Goal: Task Accomplishment & Management: Manage account settings

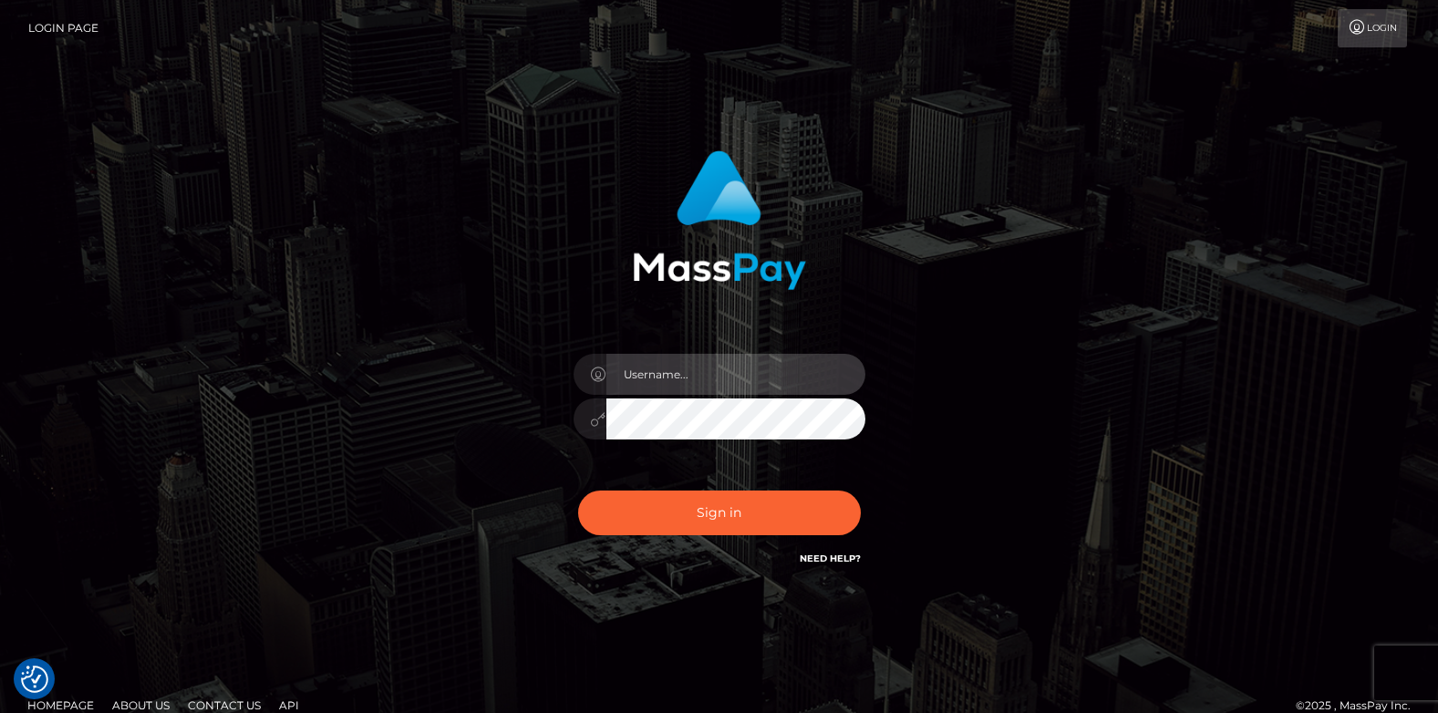
click at [697, 388] on input "text" at bounding box center [735, 374] width 259 height 41
type input "[EMAIL_ADDRESS][DOMAIN_NAME]"
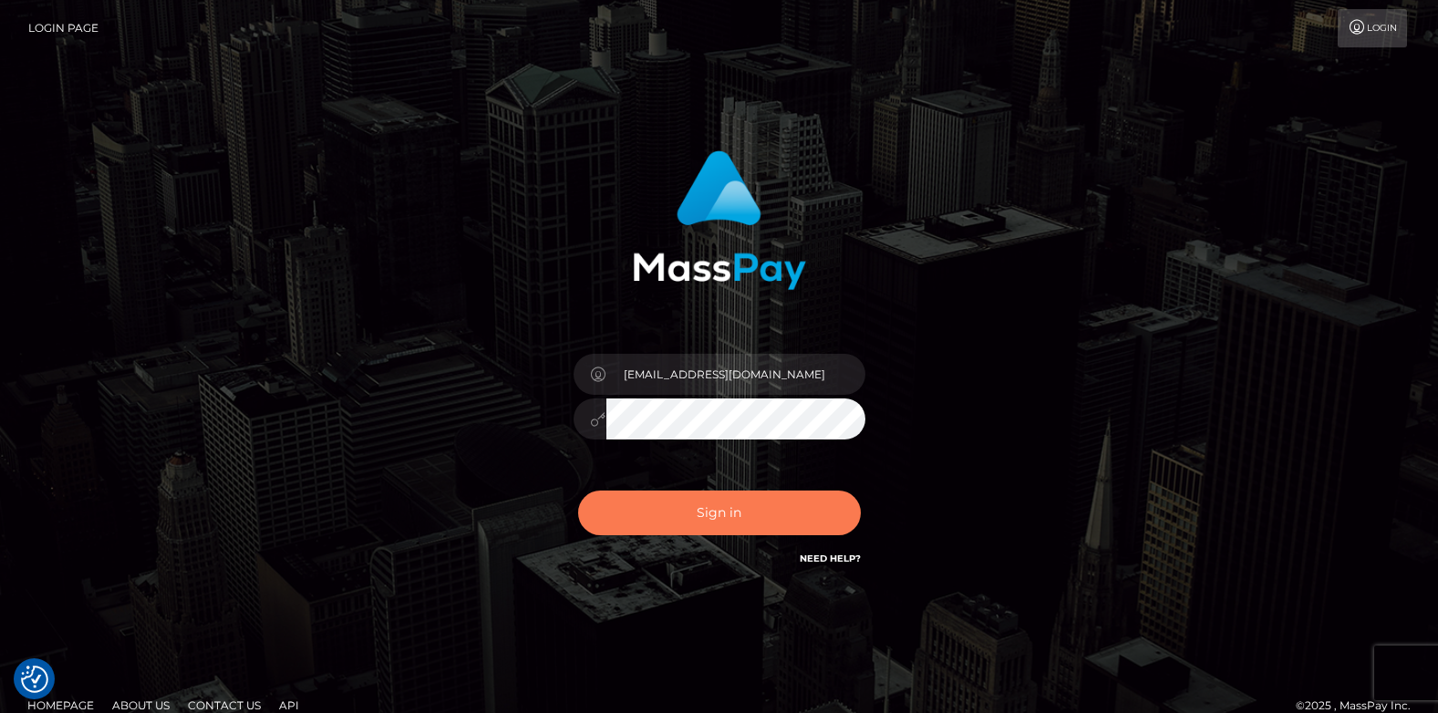
click at [741, 510] on button "Sign in" at bounding box center [719, 513] width 283 height 45
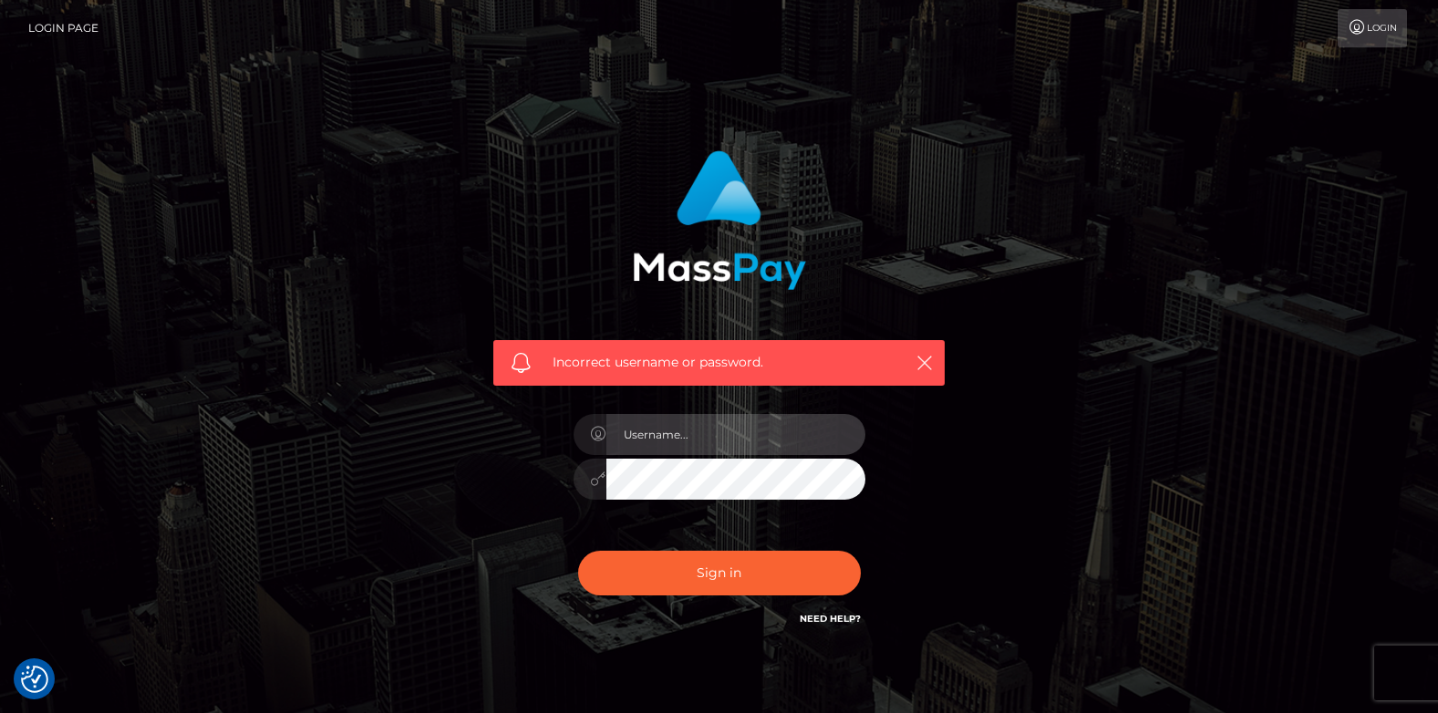
click at [732, 439] on input "text" at bounding box center [735, 434] width 259 height 41
type input "[EMAIL_ADDRESS][DOMAIN_NAME]"
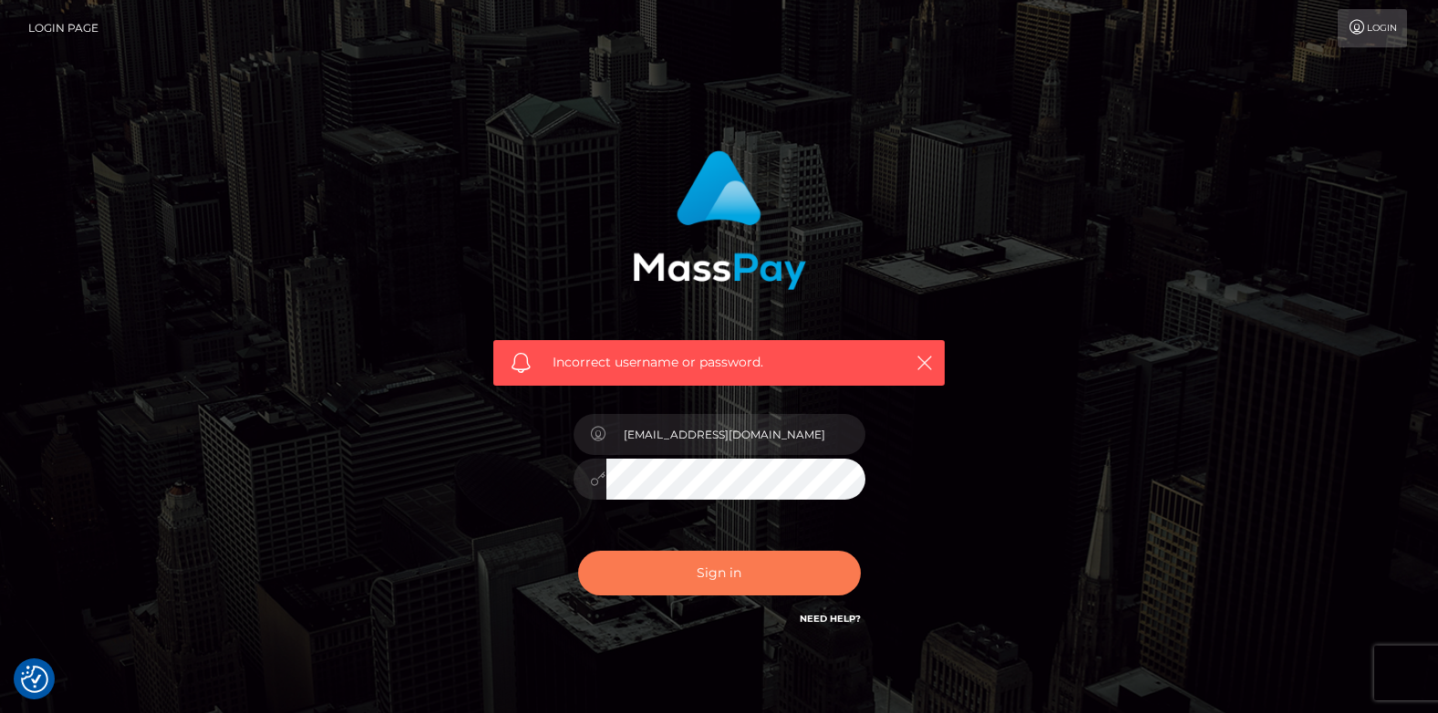
click at [723, 577] on button "Sign in" at bounding box center [719, 573] width 283 height 45
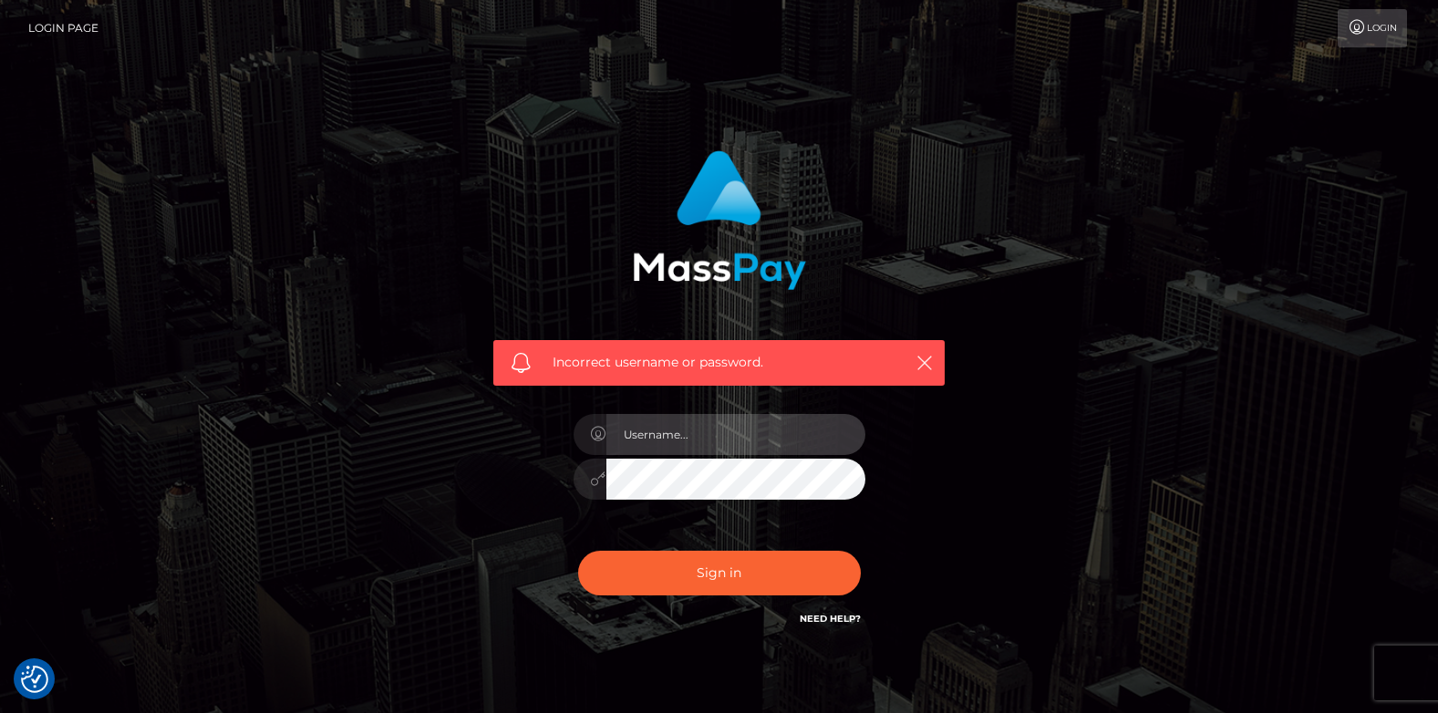
click at [700, 443] on input "text" at bounding box center [735, 434] width 259 height 41
type input "tumifemi@yahoo.com"
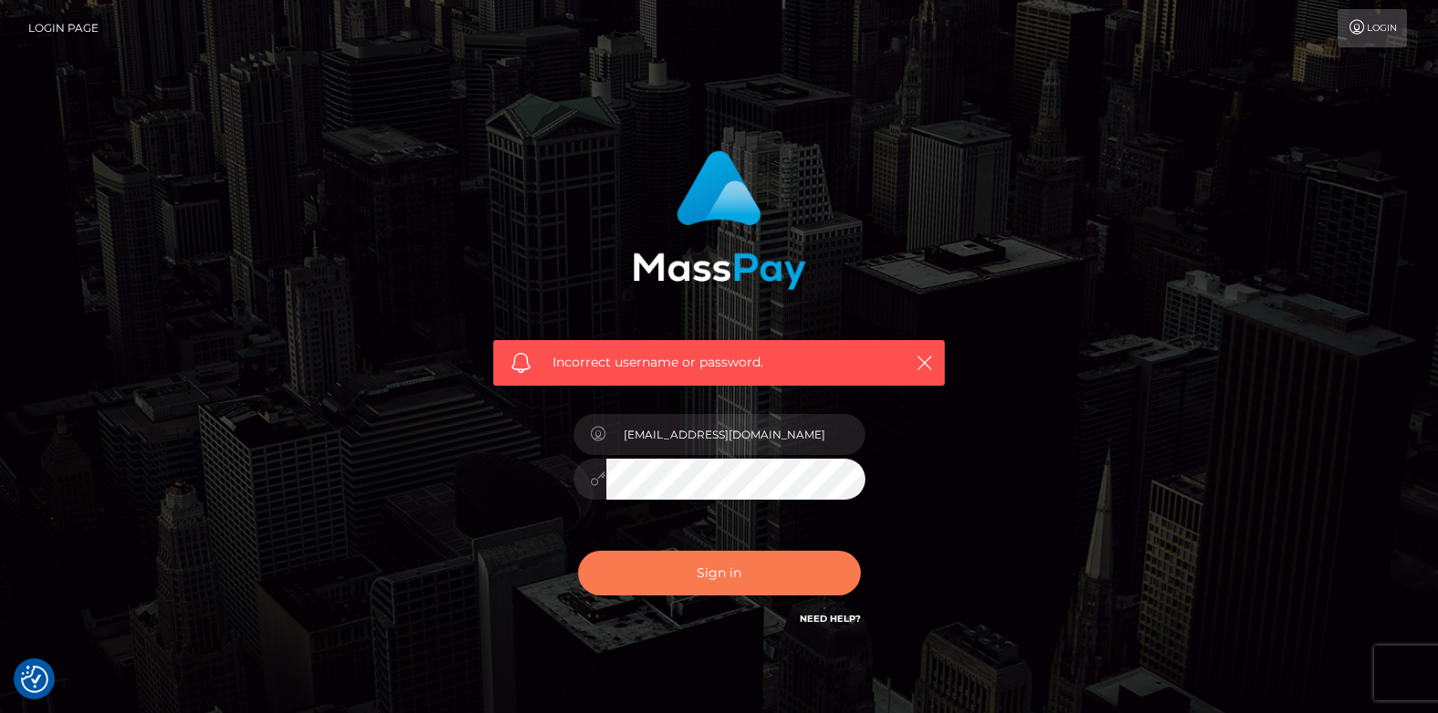
click at [699, 582] on button "Sign in" at bounding box center [719, 573] width 283 height 45
click at [912, 370] on div "Incorrect username or password." at bounding box center [718, 363] width 451 height 46
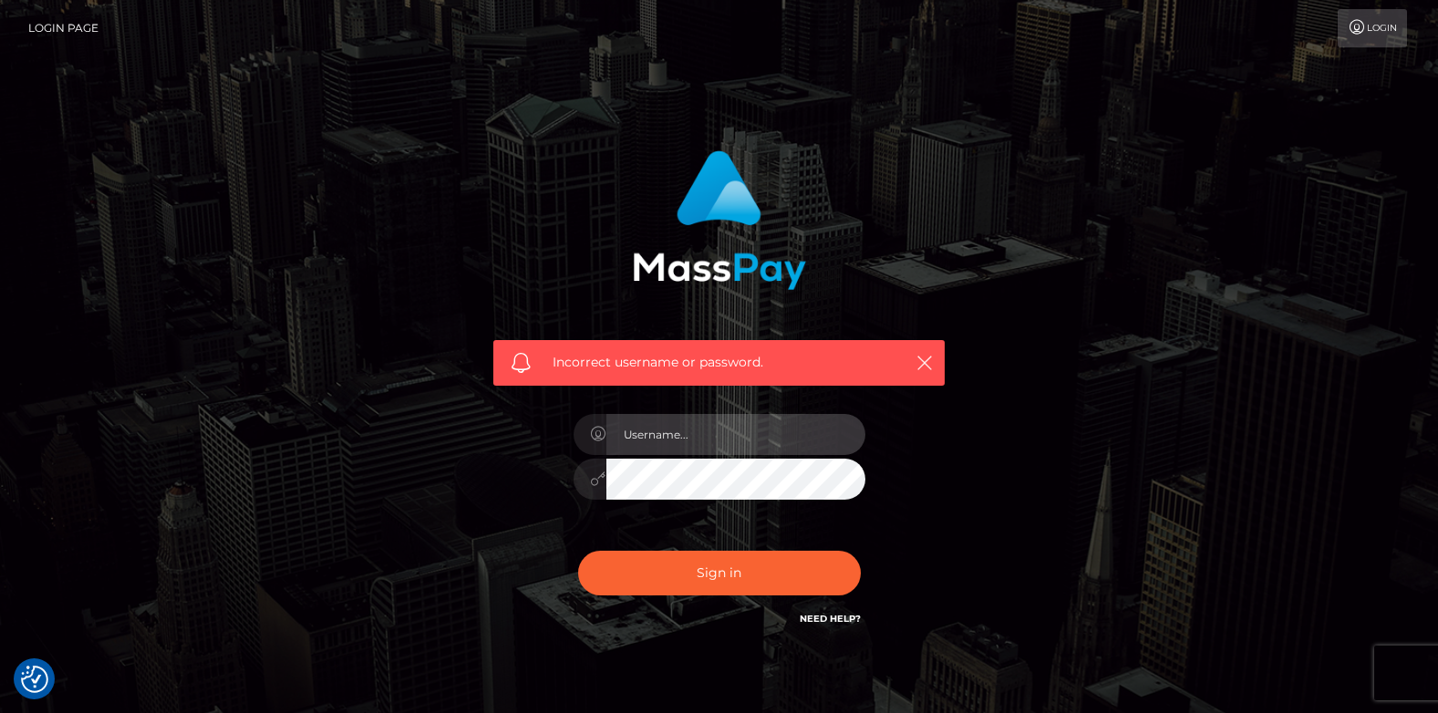
click at [678, 443] on input "text" at bounding box center [735, 434] width 259 height 41
click at [522, 460] on div "Incorrect username or password." at bounding box center [719, 390] width 479 height 506
